Goal: Find specific page/section: Find specific page/section

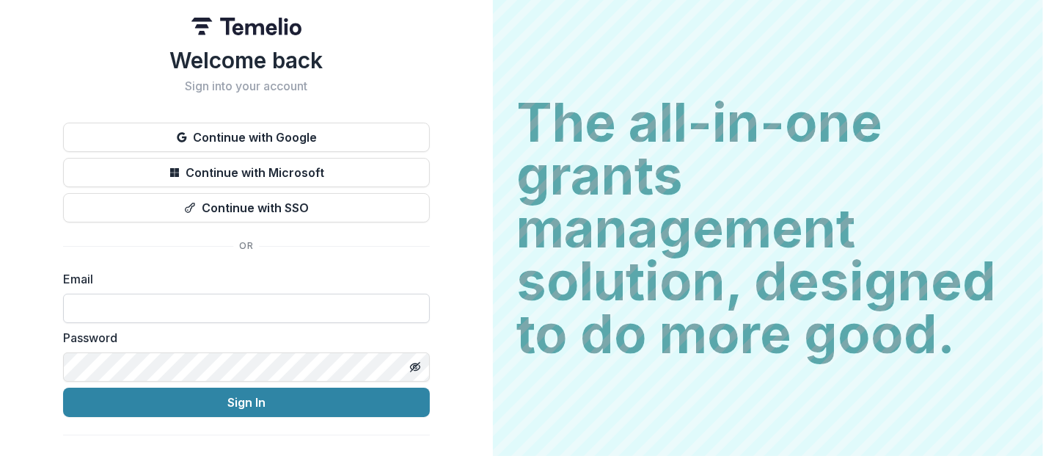
click at [123, 294] on input at bounding box center [246, 307] width 367 height 29
type input "**********"
click at [63, 387] on button "Sign In" at bounding box center [246, 401] width 367 height 29
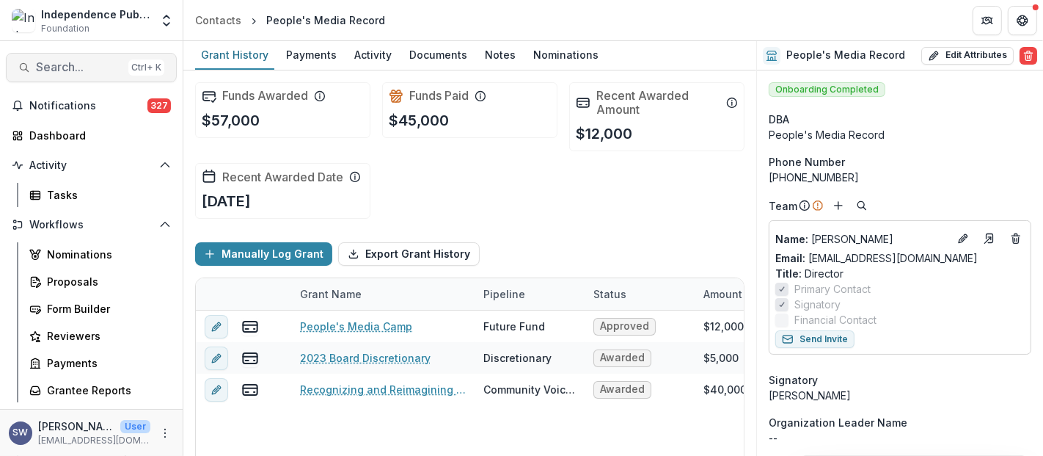
click at [45, 70] on span "Search..." at bounding box center [79, 67] width 87 height 14
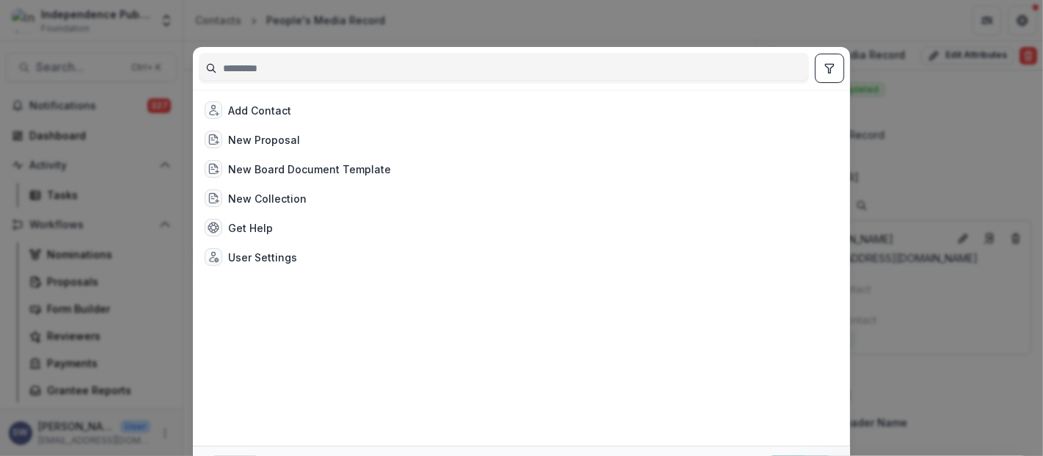
click at [583, 22] on div "Add Contact New Proposal New Board Document Template New Collection Get Help Us…" at bounding box center [521, 228] width 1043 height 456
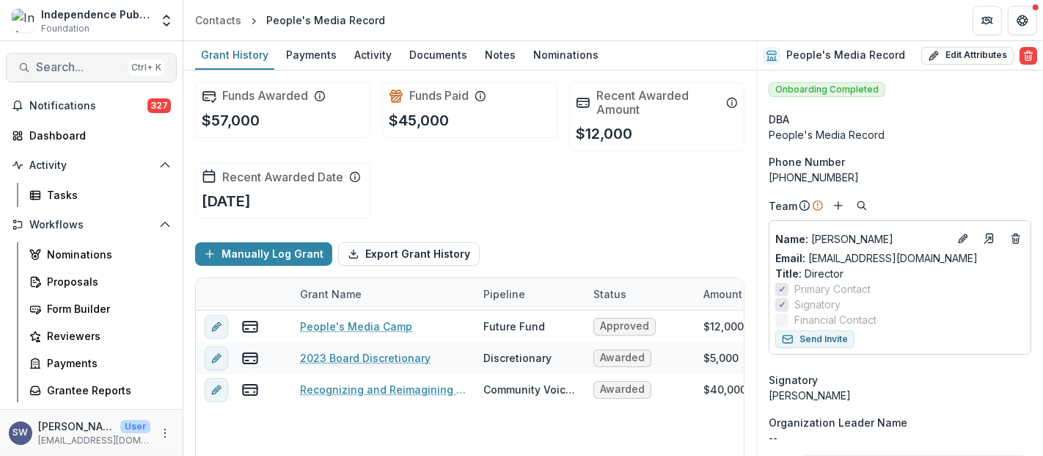
click at [84, 63] on span "Search..." at bounding box center [79, 67] width 87 height 14
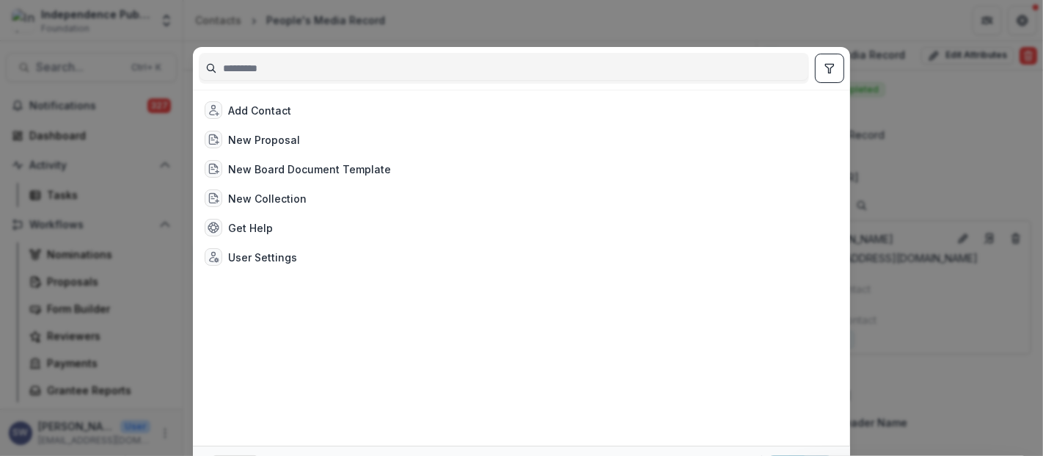
click at [323, 64] on input at bounding box center [504, 67] width 609 height 23
click at [87, 74] on div "Add Contact New Proposal New Board Document Template New Collection Get Help Us…" at bounding box center [521, 228] width 1043 height 456
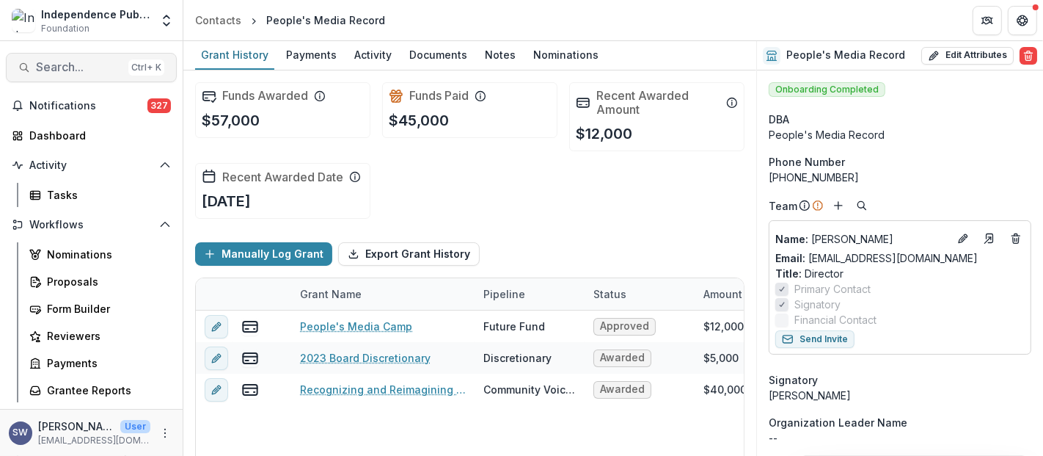
click at [103, 70] on span "Search..." at bounding box center [79, 67] width 87 height 14
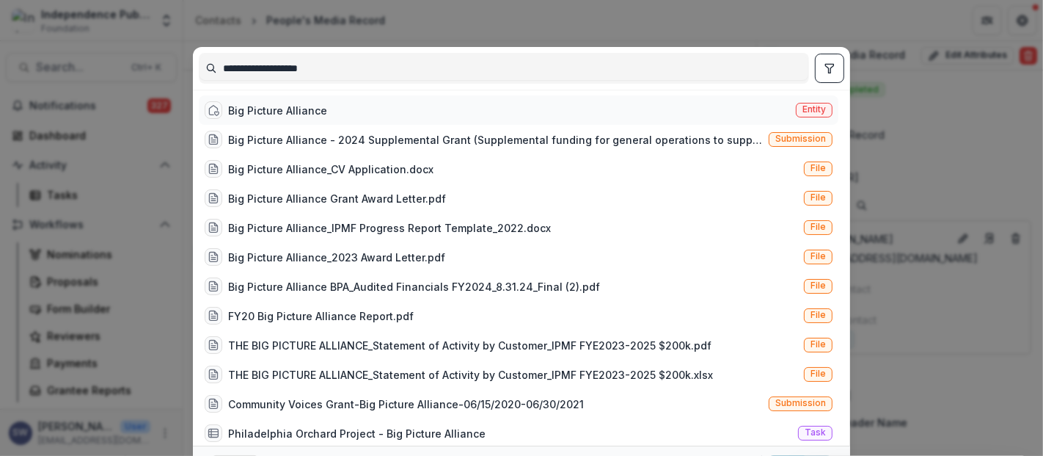
type input "**********"
click at [321, 110] on div "Big Picture Alliance" at bounding box center [277, 110] width 99 height 15
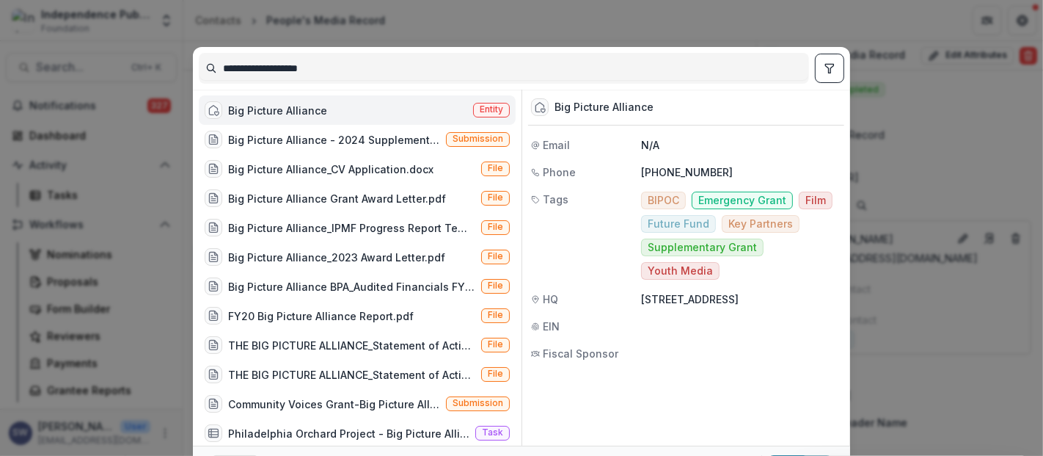
click at [321, 110] on div "Big Picture Alliance" at bounding box center [277, 110] width 99 height 15
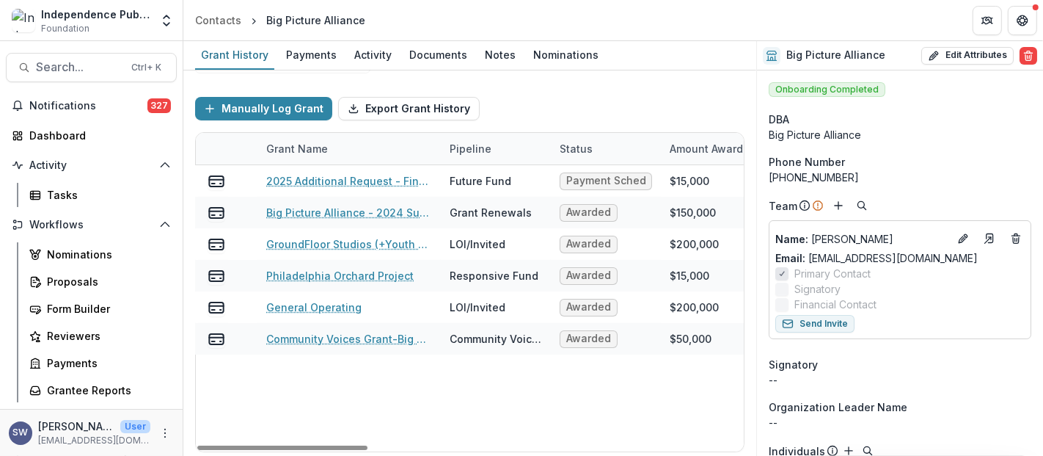
scroll to position [0, 37]
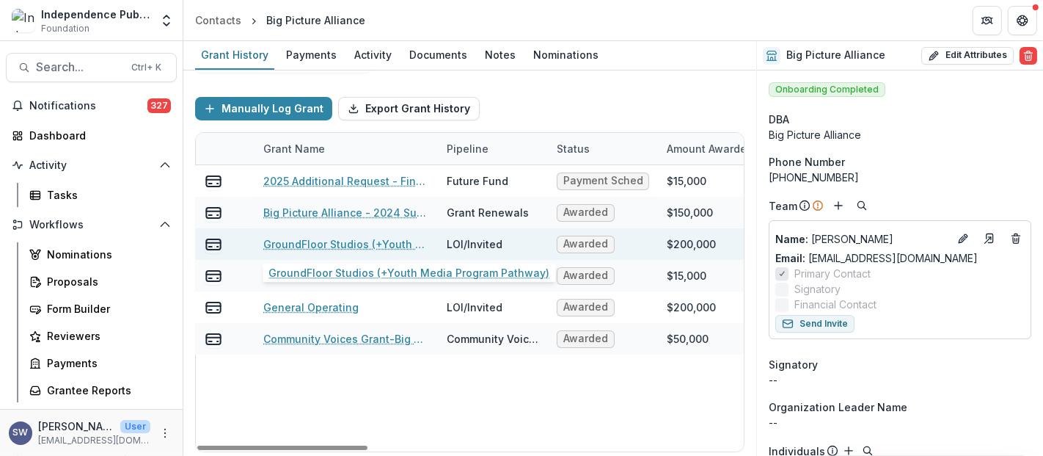
click at [387, 244] on link "GroundFloor Studios (+Youth Media Program Pathway)" at bounding box center [346, 243] width 166 height 15
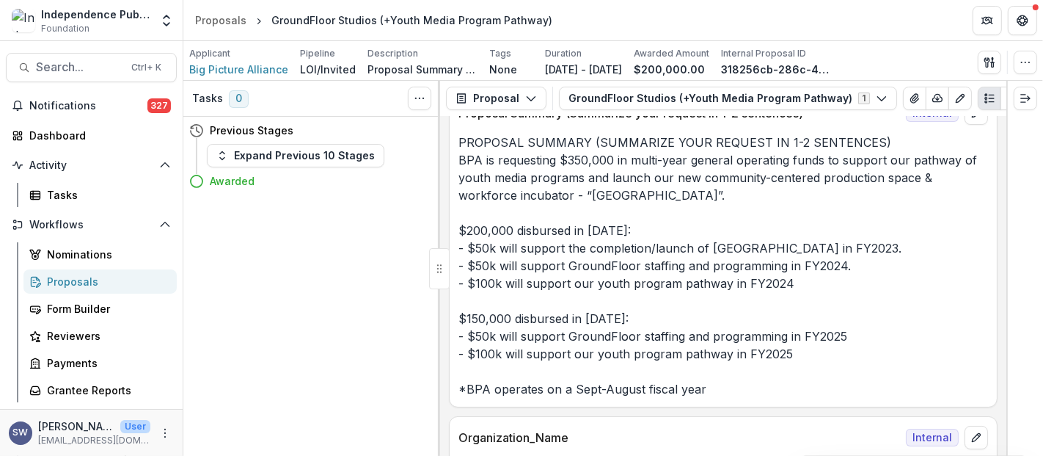
scroll to position [4, 0]
